Goal: Check status: Check status

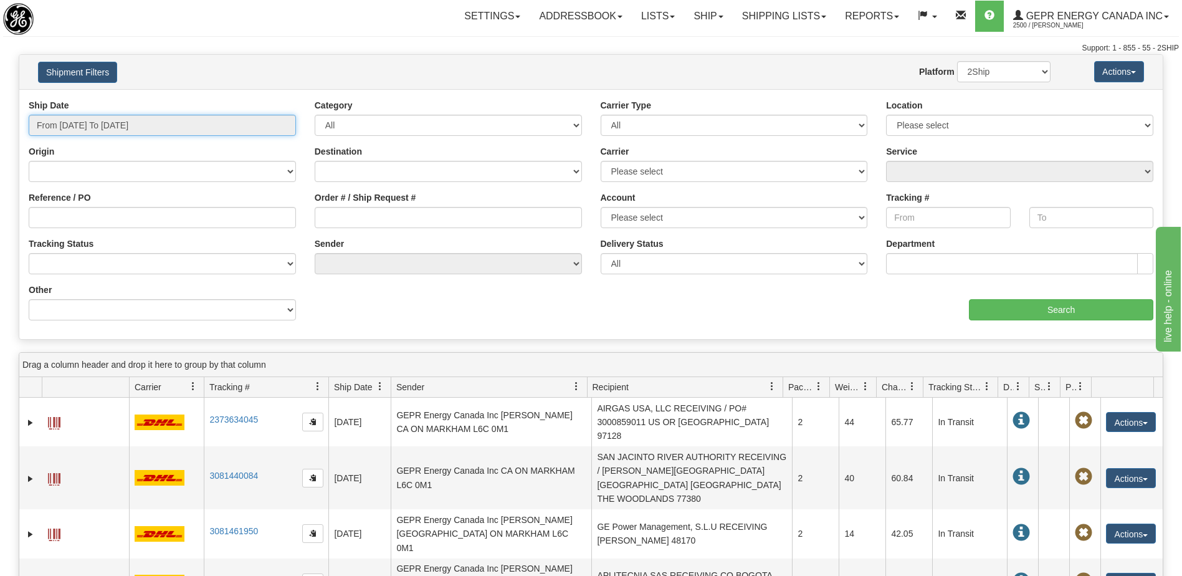
click at [120, 130] on input "From [DATE] To [DATE]" at bounding box center [162, 125] width 267 height 21
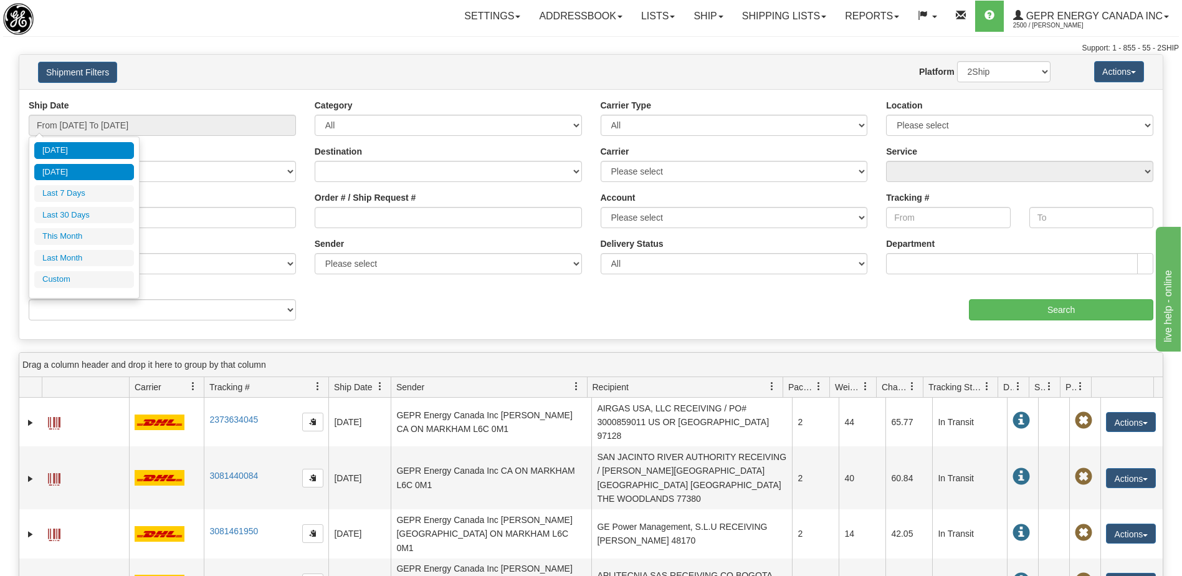
click at [84, 175] on li "[DATE]" at bounding box center [84, 172] width 100 height 17
type input "From [DATE] To [DATE]"
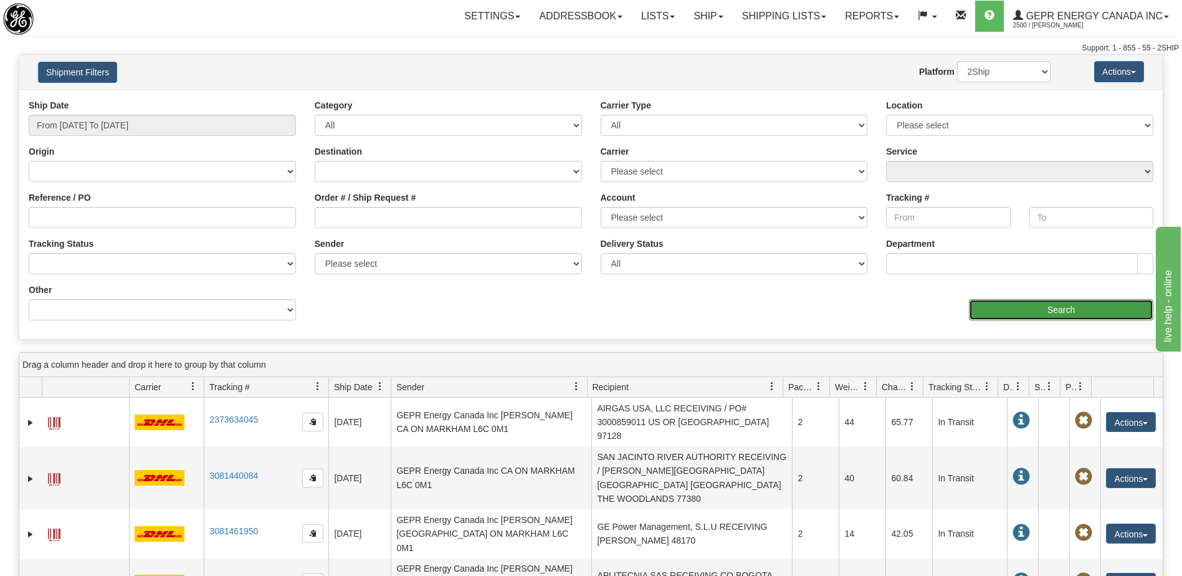
click at [997, 318] on input "Search" at bounding box center [1061, 309] width 184 height 21
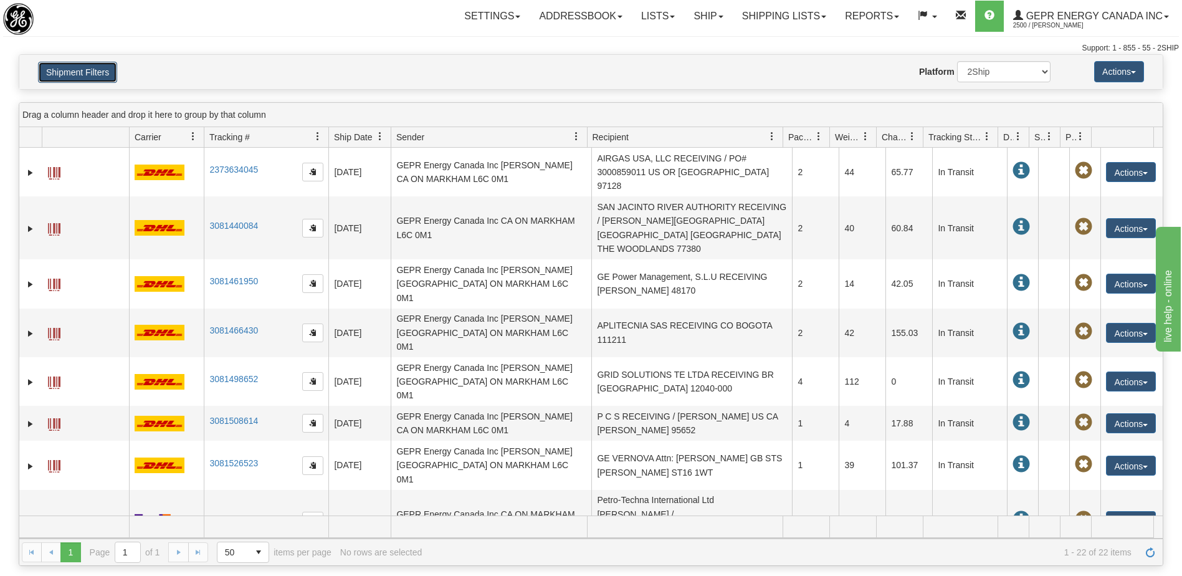
click at [92, 76] on button "Shipment Filters" at bounding box center [77, 72] width 79 height 21
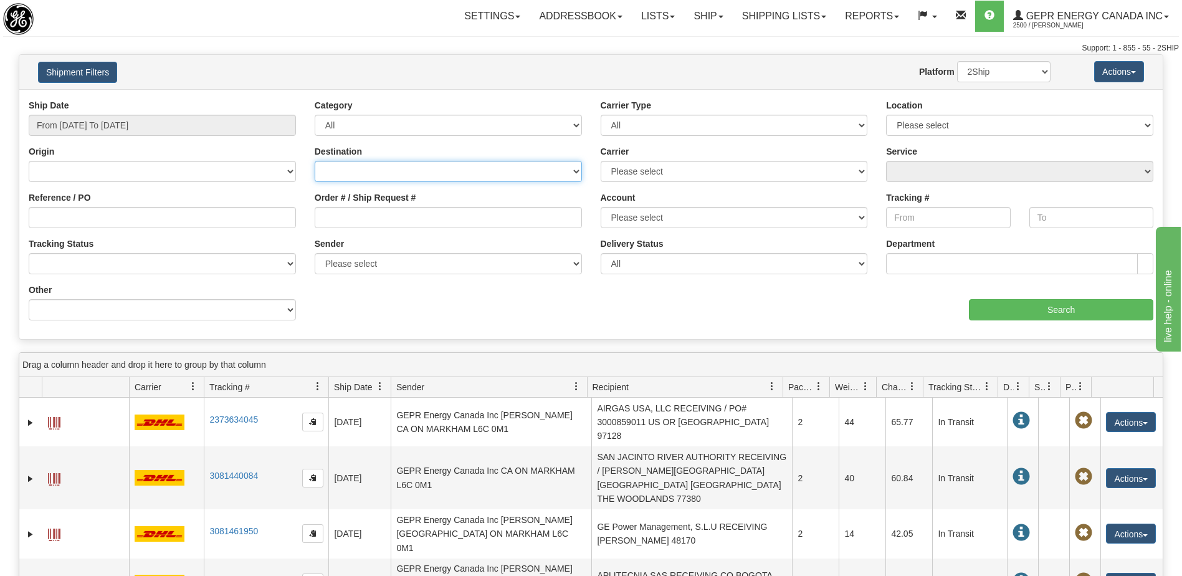
click at [375, 172] on select "[GEOGRAPHIC_DATA] [GEOGRAPHIC_DATA] [GEOGRAPHIC_DATA] [US_STATE] [GEOGRAPHIC_DA…" at bounding box center [448, 171] width 267 height 21
select select "US"
click at [315, 161] on select "[GEOGRAPHIC_DATA] [GEOGRAPHIC_DATA] [GEOGRAPHIC_DATA] [US_STATE] [GEOGRAPHIC_DA…" at bounding box center [448, 171] width 267 height 21
click at [610, 167] on select "Please select 2Ship [DATE] DHL FedEx FedEx® LTL Purolator UPS" at bounding box center [734, 171] width 267 height 21
select select "2"
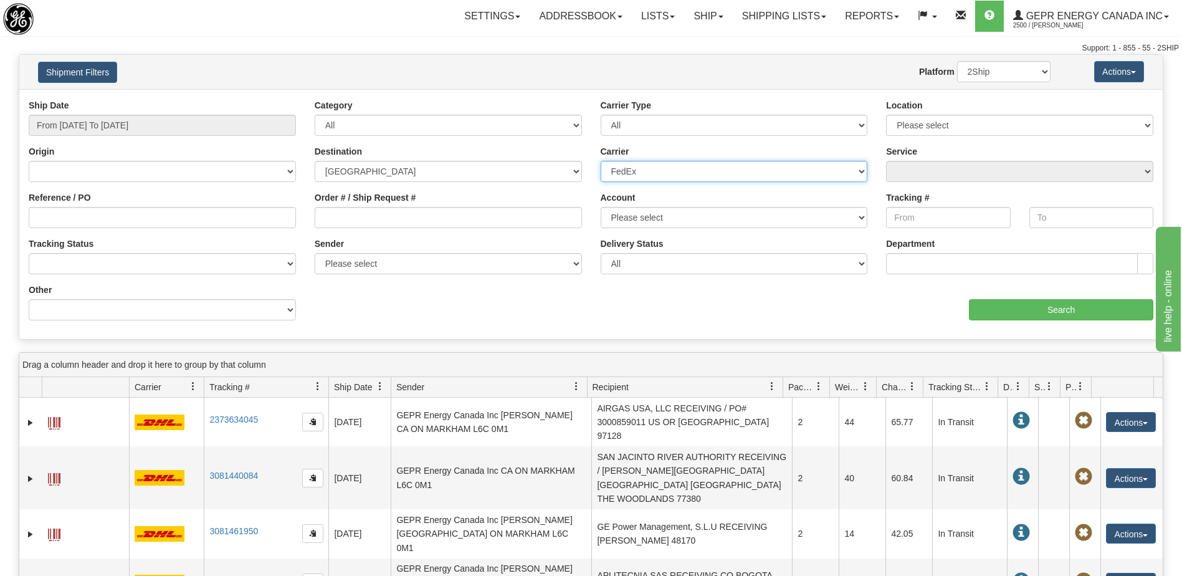
click at [601, 161] on select "Please select 2Ship [DATE] DHL FedEx FedEx® LTL Purolator UPS" at bounding box center [734, 171] width 267 height 21
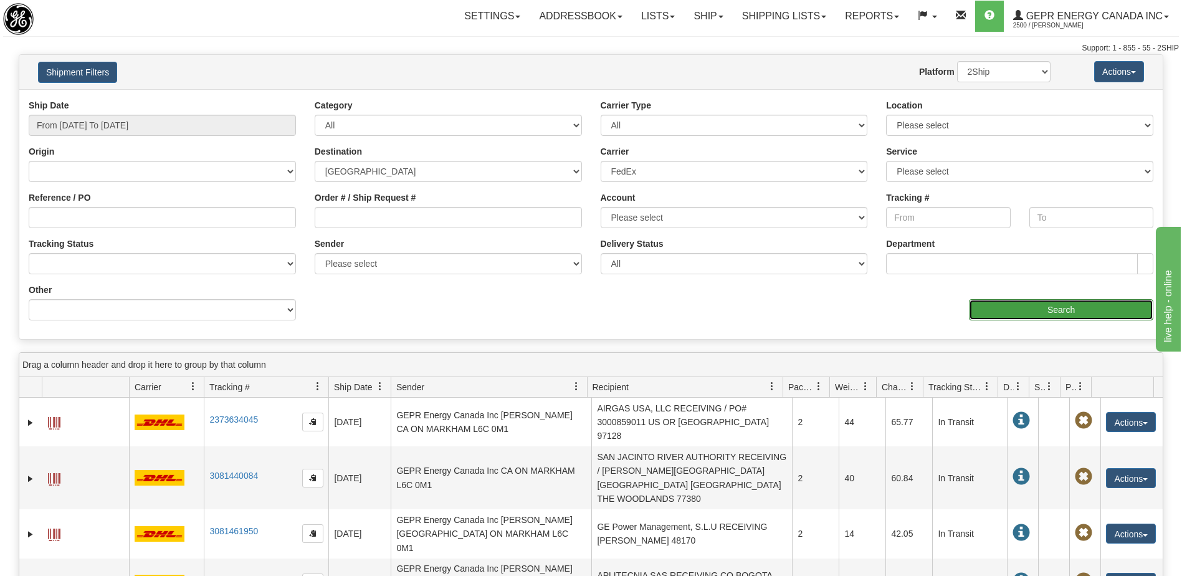
click at [1017, 309] on input "Search" at bounding box center [1061, 309] width 184 height 21
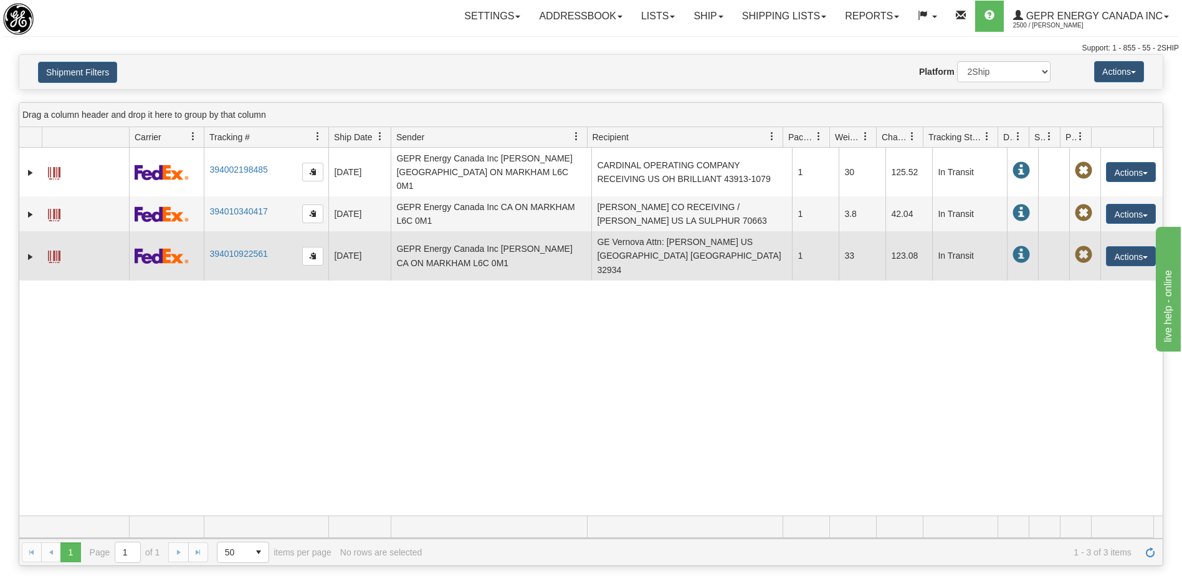
click at [683, 237] on td "GE Vernova Attn: [PERSON_NAME] US [GEOGRAPHIC_DATA] [GEOGRAPHIC_DATA] 32934" at bounding box center [692, 255] width 201 height 49
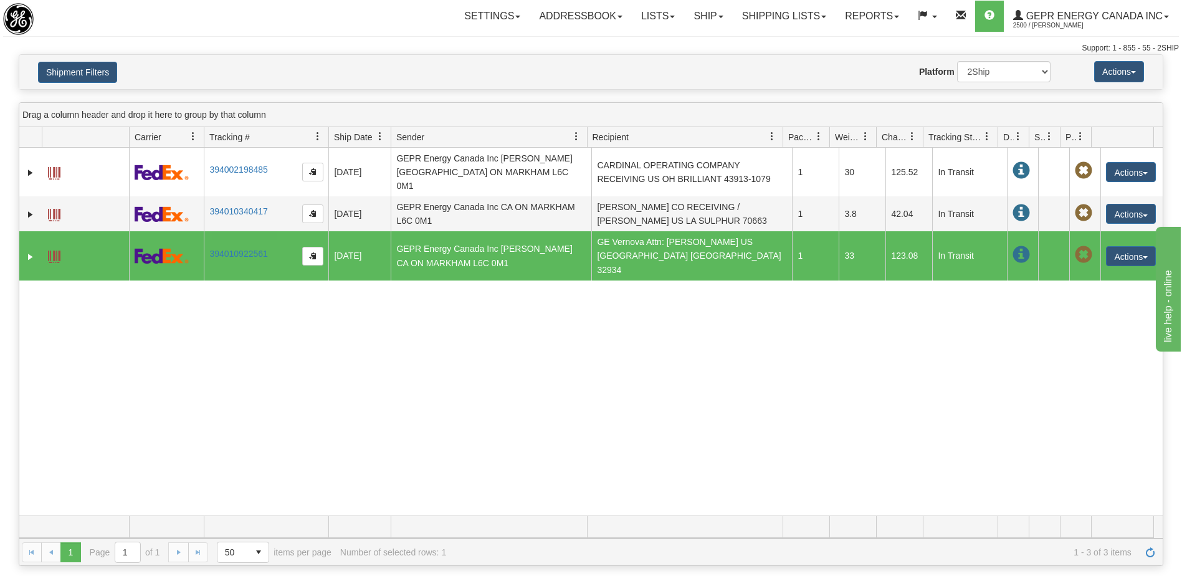
drag, startPoint x: 277, startPoint y: 240, endPoint x: 196, endPoint y: 238, distance: 81.1
click at [766, 351] on div "31737881 2500 394002198485 [DATE] [DATE] 01:48:18 PM GEPR Energy Canada Inc [PE…" at bounding box center [591, 332] width 1144 height 368
drag, startPoint x: 935, startPoint y: 454, endPoint x: 946, endPoint y: 423, distance: 33.5
click at [935, 450] on div "31737881 2500 394002198485 [DATE] [DATE] 01:48:18 PM GEPR Energy Canada Inc [PE…" at bounding box center [591, 332] width 1144 height 368
click at [639, 429] on div "31737881 2500 394002198485 [DATE] [DATE] 01:48:18 PM GEPR Energy Canada Inc [PE…" at bounding box center [591, 332] width 1144 height 368
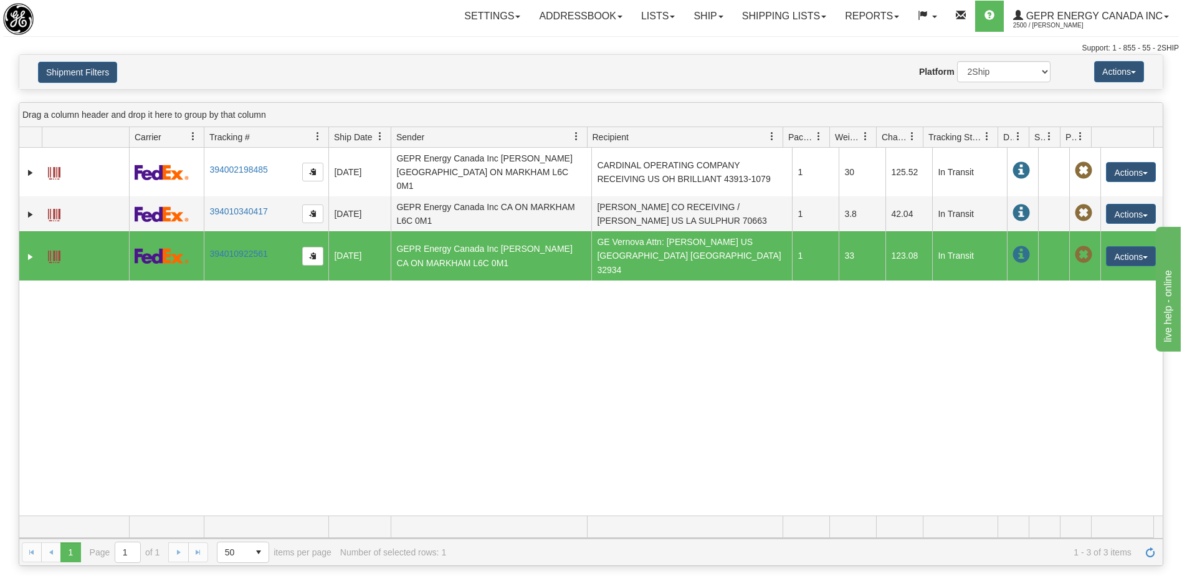
click at [805, 421] on div "31737881 2500 394002198485 [DATE] [DATE] 01:48:18 PM GEPR Energy Canada Inc [PE…" at bounding box center [591, 332] width 1144 height 368
click at [478, 400] on div "31737881 2500 394002198485 [DATE] [DATE] 01:48:18 PM GEPR Energy Canada Inc [PE…" at bounding box center [591, 332] width 1144 height 368
click at [790, 339] on div "31737881 2500 394002198485 [DATE] [DATE] 01:48:18 PM GEPR Energy Canada Inc [PE…" at bounding box center [591, 332] width 1144 height 368
click at [845, 317] on div "31737881 2500 394002198485 [DATE] [DATE] 01:48:18 PM GEPR Energy Canada Inc [PE…" at bounding box center [591, 332] width 1144 height 368
click at [1118, 246] on button "Actions" at bounding box center [1131, 256] width 50 height 20
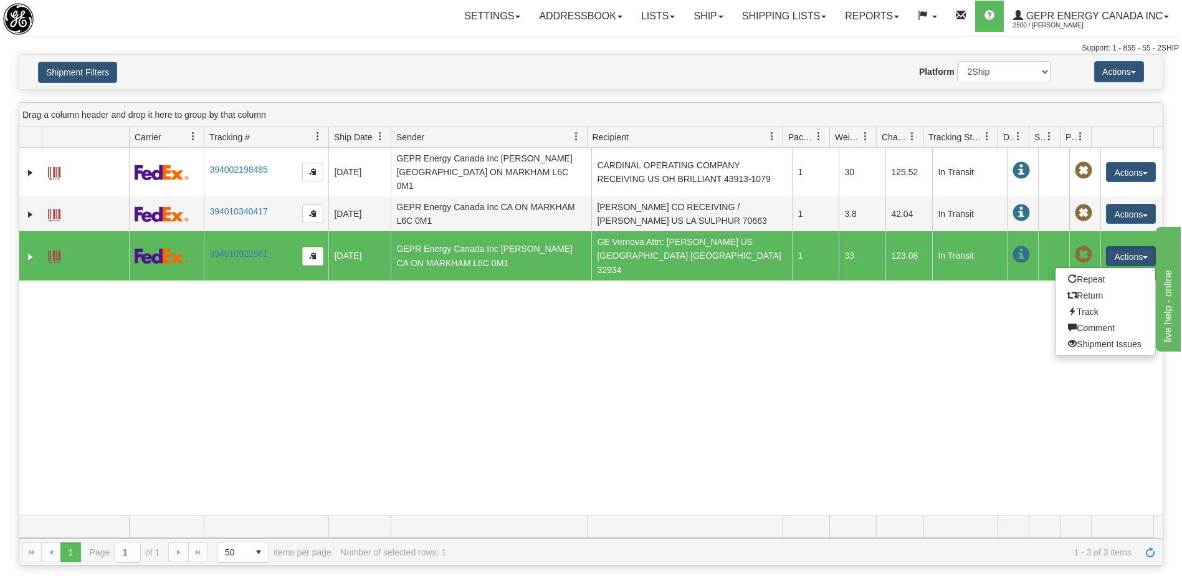
click at [487, 323] on div "31737881 2500 394002198485 [DATE] [DATE] 01:48:18 PM GEPR Energy Canada Inc [PE…" at bounding box center [591, 332] width 1144 height 368
click at [715, 54] on div "Shipment Filters Website Agent Nothing selected Client User Platform 2Ship Impo…" at bounding box center [591, 72] width 1145 height 36
